Goal: Task Accomplishment & Management: Manage account settings

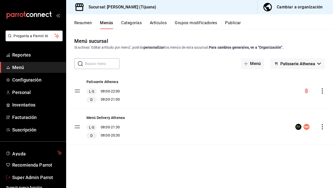
click at [40, 177] on span "Super Admin Parrot" at bounding box center [37, 177] width 50 height 7
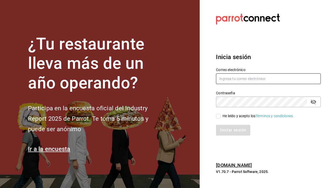
click at [248, 78] on input "text" at bounding box center [268, 78] width 105 height 11
type input "tacospilo@nl.com"
click at [217, 117] on input "He leído y acepto los Términos y condiciones." at bounding box center [218, 116] width 5 height 5
checkbox input "true"
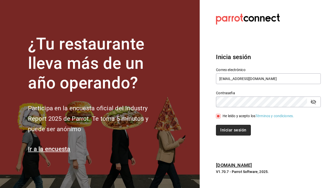
click at [220, 126] on button "Iniciar sesión" at bounding box center [233, 130] width 35 height 11
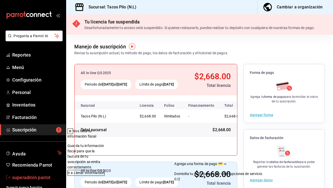
click at [38, 177] on span "superadmin parrot" at bounding box center [37, 177] width 50 height 7
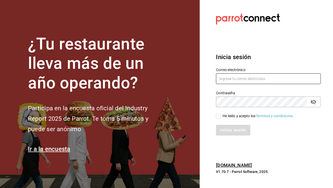
click at [237, 81] on input "text" at bounding box center [268, 78] width 105 height 11
type input "lacasadelpan@tijuana.com"
click at [218, 115] on input "He leído y acepto los Términos y condiciones." at bounding box center [218, 116] width 5 height 5
checkbox input "true"
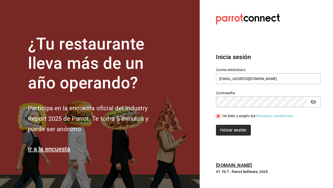
click at [232, 130] on button "Iniciar sesión" at bounding box center [233, 130] width 35 height 11
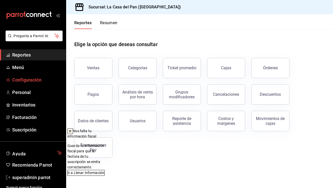
click at [40, 78] on span "Configuración" at bounding box center [37, 79] width 50 height 7
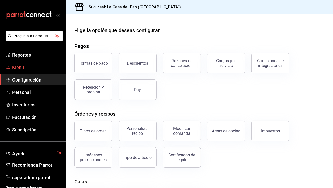
click at [27, 66] on span "Menú" at bounding box center [37, 67] width 50 height 7
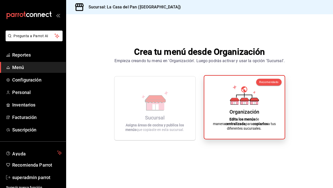
click at [240, 97] on icon at bounding box center [244, 96] width 16 height 3
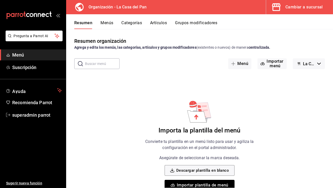
click at [110, 22] on button "Menús" at bounding box center [106, 24] width 13 height 9
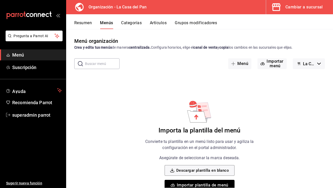
click at [320, 5] on div "Cambiar a sucursal" at bounding box center [303, 7] width 37 height 7
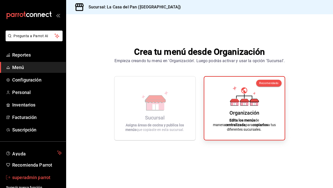
click at [43, 175] on span "superadmin parrot" at bounding box center [37, 177] width 50 height 7
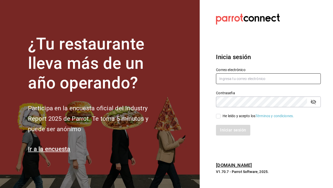
click at [229, 75] on input "text" at bounding box center [268, 78] width 105 height 11
type input "rincondevilla@hidalgo.com"
click at [219, 117] on input "He leído y acepto los Términos y condiciones." at bounding box center [218, 116] width 5 height 5
checkbox input "true"
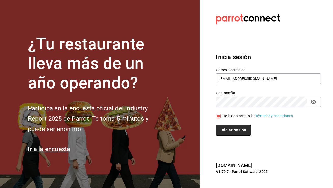
click at [228, 131] on button "Iniciar sesión" at bounding box center [233, 130] width 35 height 11
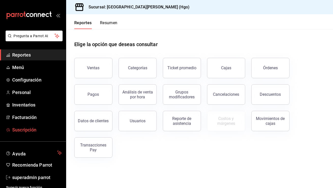
click at [31, 130] on span "Suscripción" at bounding box center [37, 129] width 50 height 7
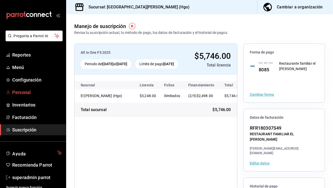
click at [36, 91] on span "Personal" at bounding box center [37, 92] width 50 height 7
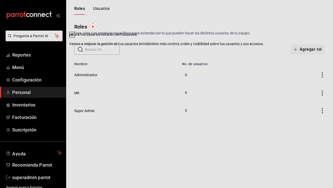
click at [42, 57] on div "¡Ahora tus usuarios estarán centralizados! Vamos a mejorar la gestión de tus us…" at bounding box center [166, 94] width 333 height 188
click at [74, 37] on icon at bounding box center [72, 35] width 4 height 4
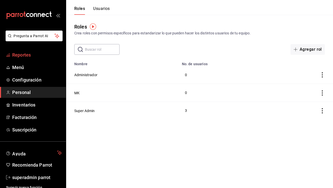
click at [38, 54] on span "Reportes" at bounding box center [37, 54] width 50 height 7
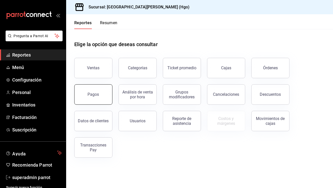
click at [95, 98] on button "Pagos" at bounding box center [93, 94] width 38 height 20
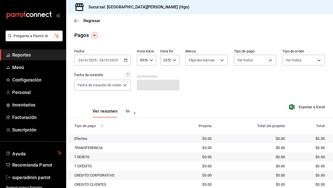
click at [126, 59] on icon "button" at bounding box center [126, 60] width 4 height 4
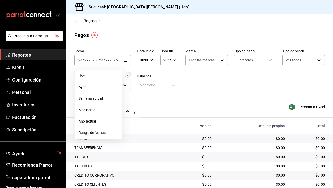
click at [100, 118] on li "Año actual" at bounding box center [99, 120] width 48 height 11
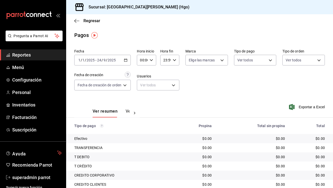
scroll to position [27, 0]
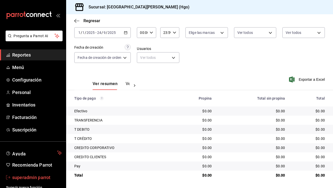
click at [36, 178] on span "superadmin parrot" at bounding box center [37, 177] width 50 height 7
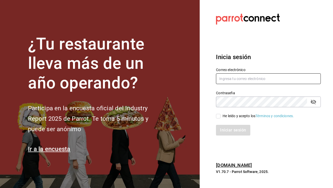
click at [236, 80] on input "text" at bounding box center [268, 78] width 105 height 11
type input "taqueriabeantown@cdmx.com"
click at [217, 116] on input "He leído y acepto los Términos y condiciones." at bounding box center [218, 116] width 5 height 5
checkbox input "true"
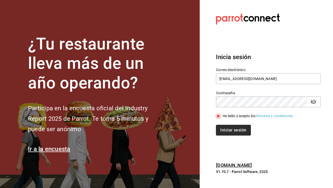
click at [225, 127] on button "Iniciar sesión" at bounding box center [233, 130] width 35 height 11
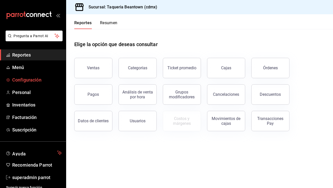
click at [29, 78] on span "Configuración" at bounding box center [37, 79] width 50 height 7
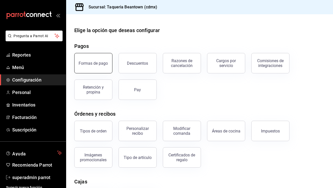
click at [102, 64] on div "Formas de pago" at bounding box center [93, 63] width 29 height 5
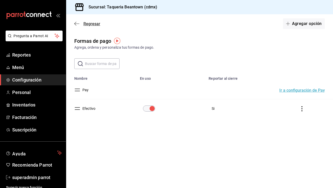
click at [79, 24] on icon "button" at bounding box center [76, 23] width 5 height 5
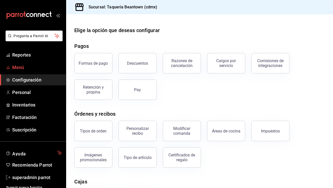
click at [40, 67] on span "Menú" at bounding box center [37, 67] width 50 height 7
